Goal: Information Seeking & Learning: Learn about a topic

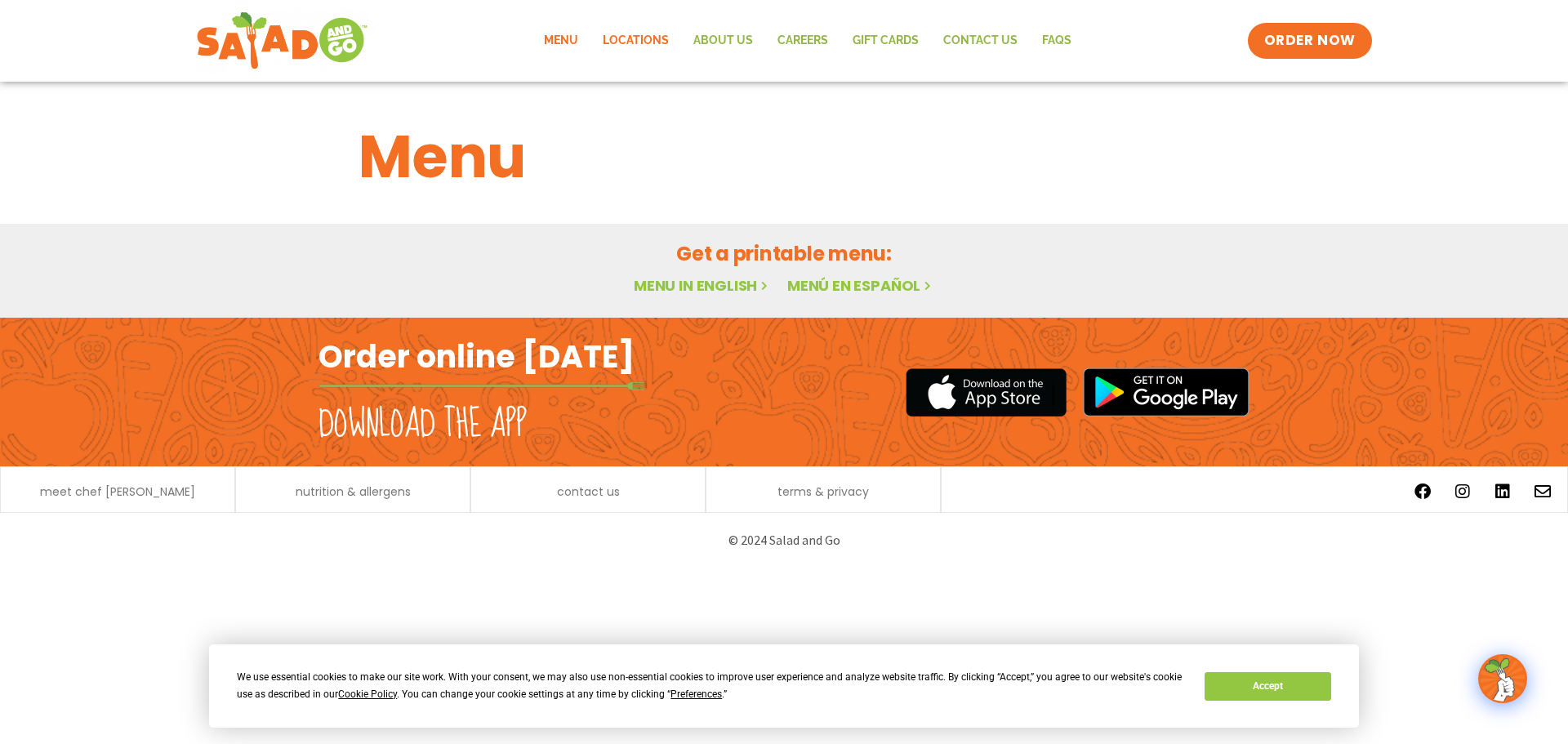
click at [664, 33] on link "Locations" at bounding box center [635, 41] width 90 height 38
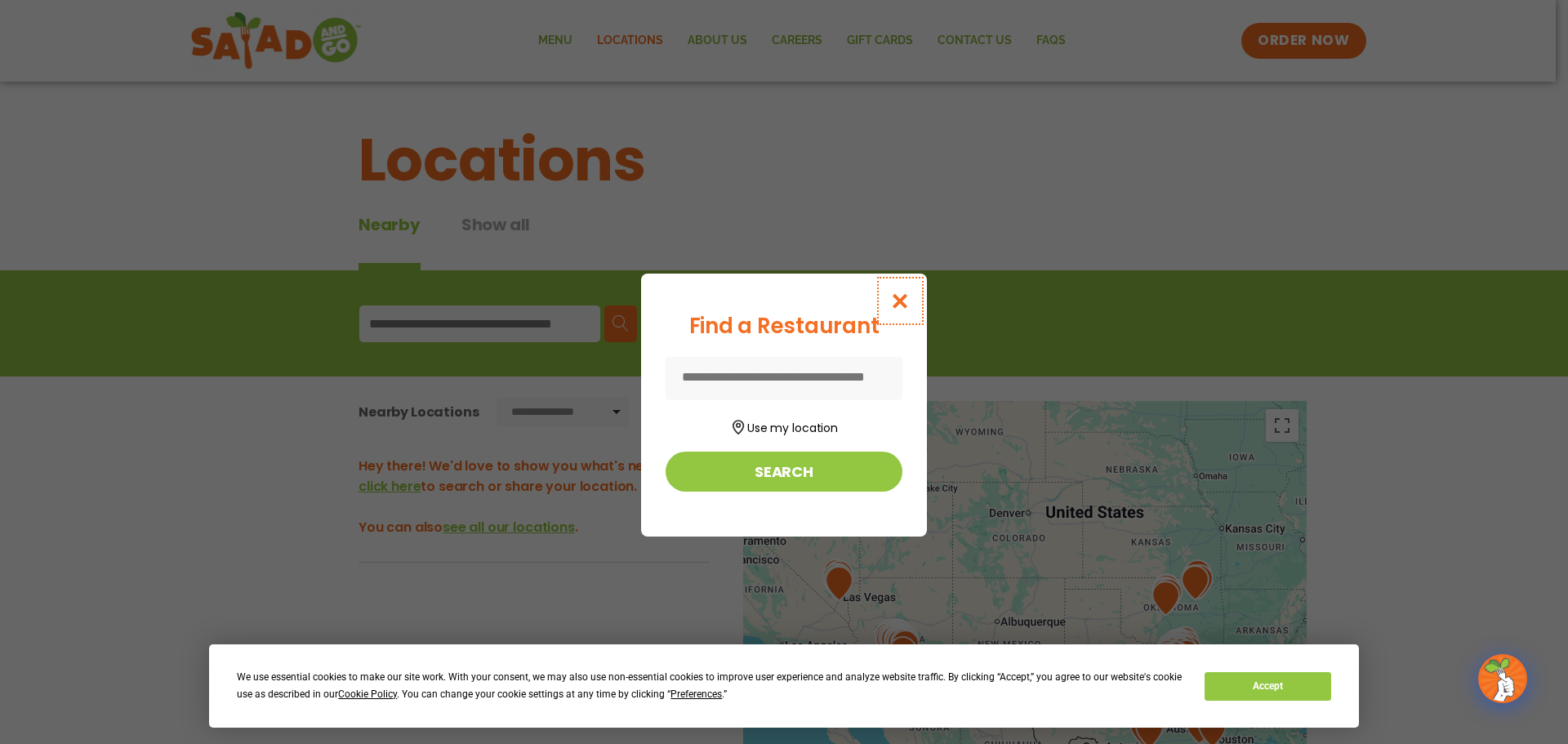
click at [906, 298] on icon "Close modal" at bounding box center [900, 301] width 21 height 17
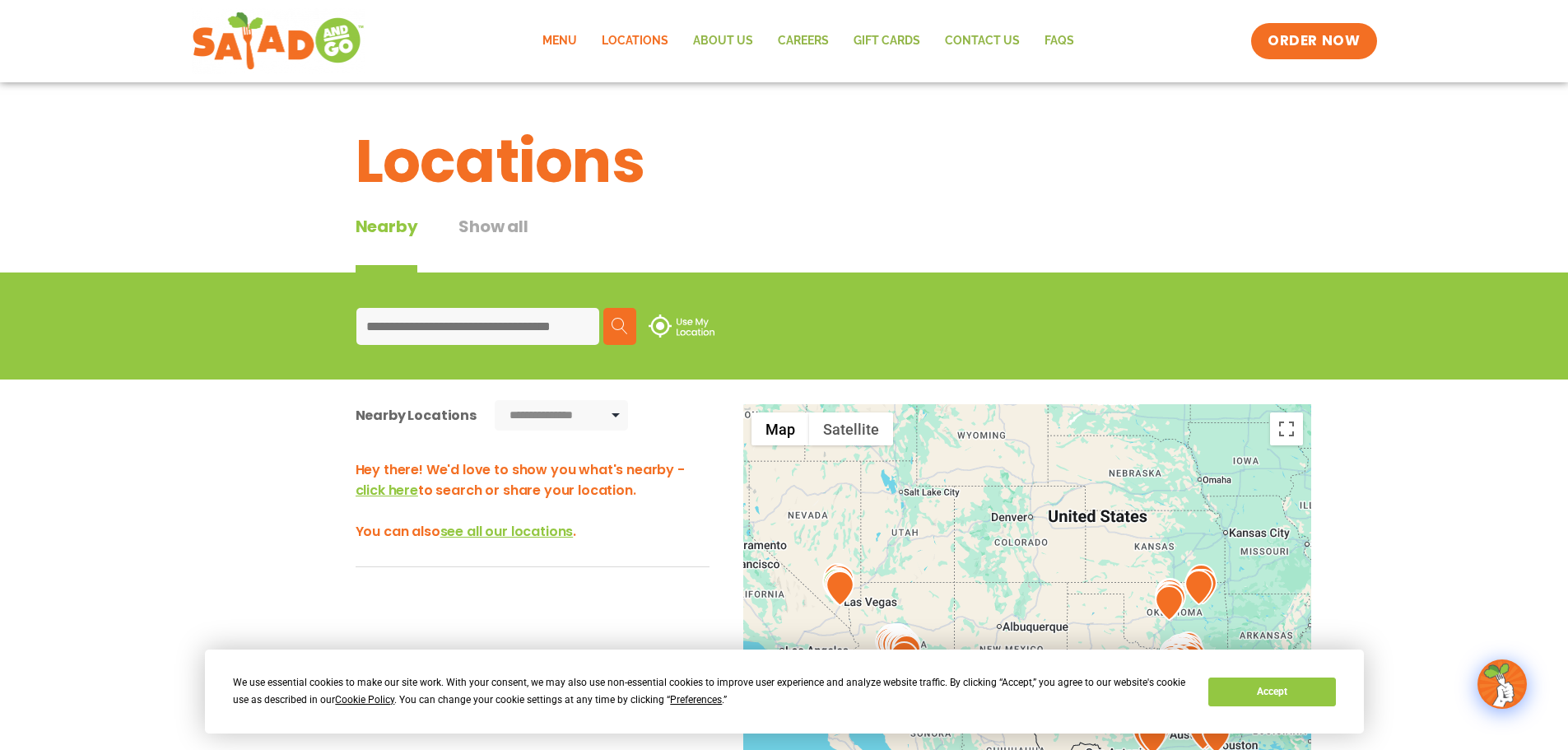
click at [581, 39] on link "Menu" at bounding box center [559, 42] width 59 height 38
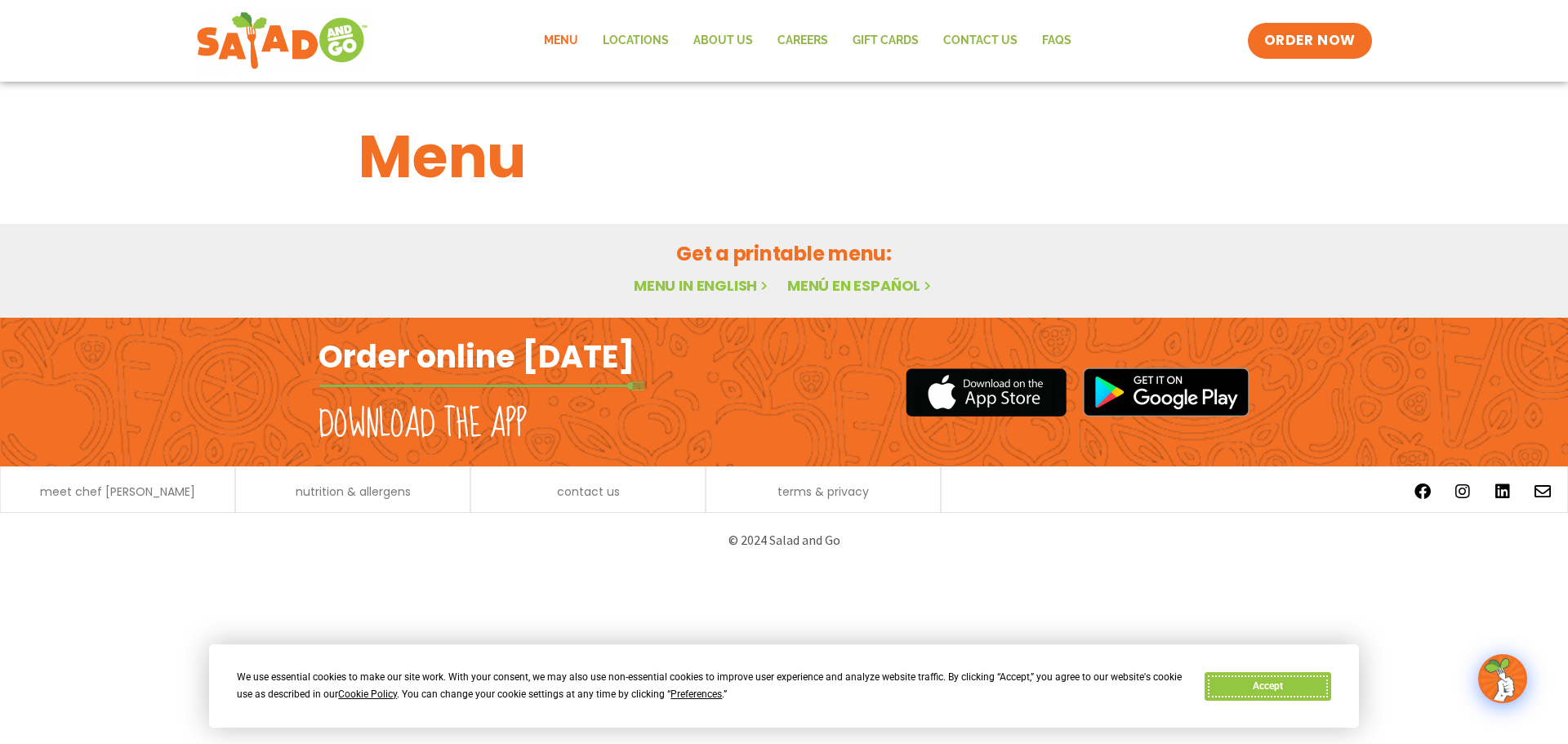
click at [1258, 688] on button "Accept" at bounding box center [1268, 686] width 126 height 28
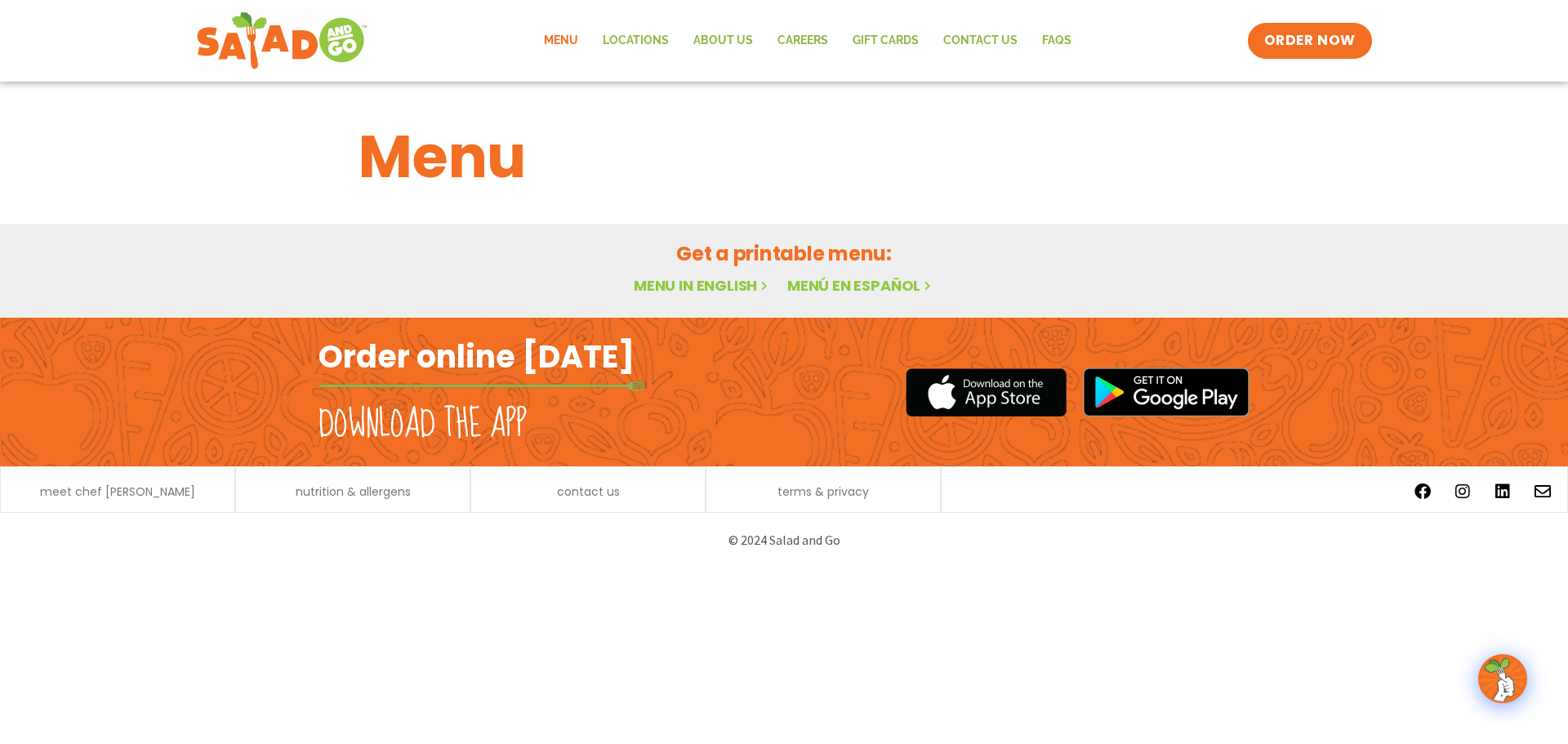
click at [724, 284] on link "Menu in English" at bounding box center [701, 286] width 137 height 21
drag, startPoint x: 515, startPoint y: 637, endPoint x: 461, endPoint y: 600, distance: 65.5
click at [417, 568] on html "Menu Locations About Us Careers GIFT CARDS Contact Us FAQs Menu Menu Locations …" at bounding box center [784, 284] width 1568 height 568
